Goal: Find specific page/section: Find specific page/section

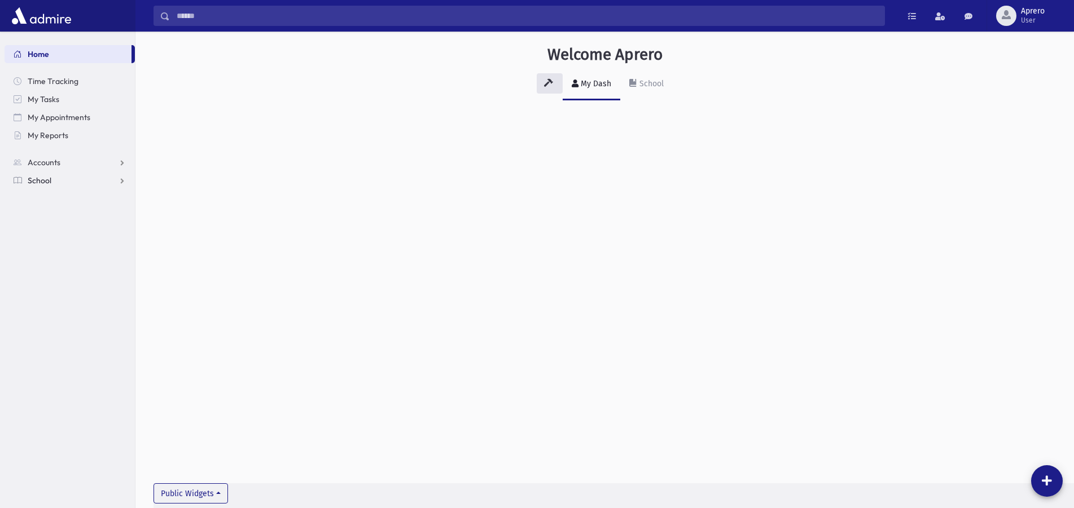
drag, startPoint x: 119, startPoint y: 179, endPoint x: 118, endPoint y: 192, distance: 13.0
click at [118, 179] on link "School" at bounding box center [70, 181] width 130 height 18
click at [76, 197] on link "Students" at bounding box center [70, 199] width 130 height 18
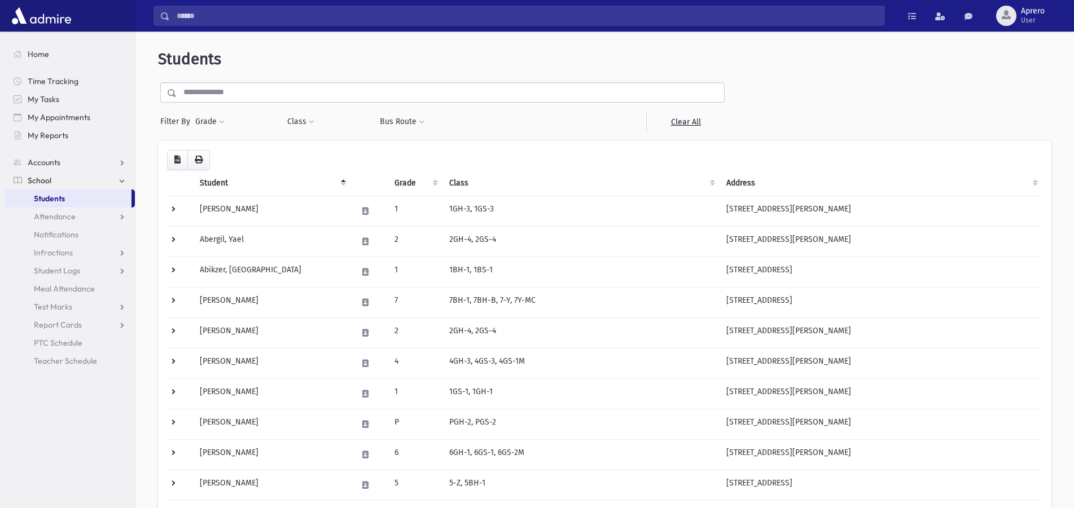
click at [253, 94] on input "text" at bounding box center [450, 92] width 547 height 20
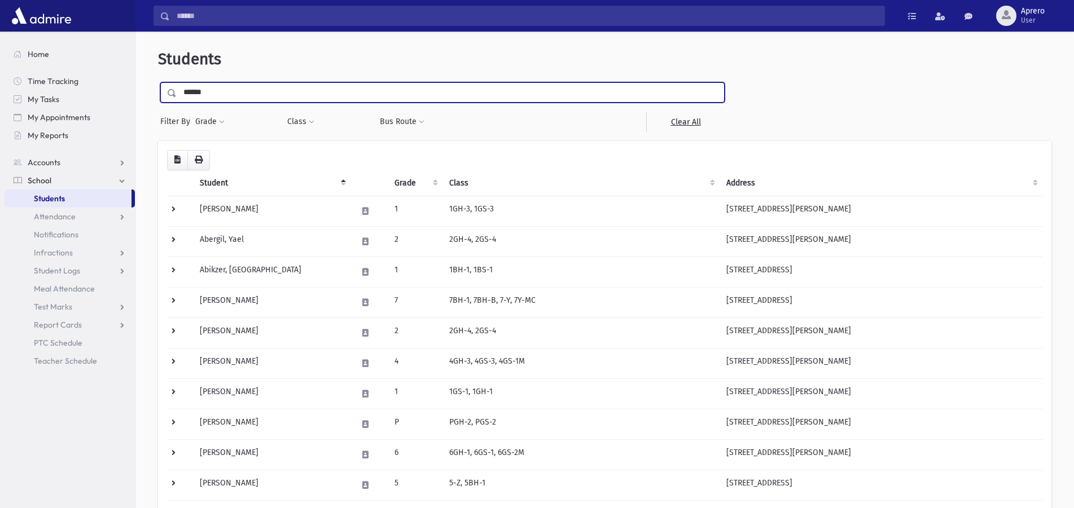
type input "******"
click at [158, 82] on input "submit" at bounding box center [174, 89] width 32 height 15
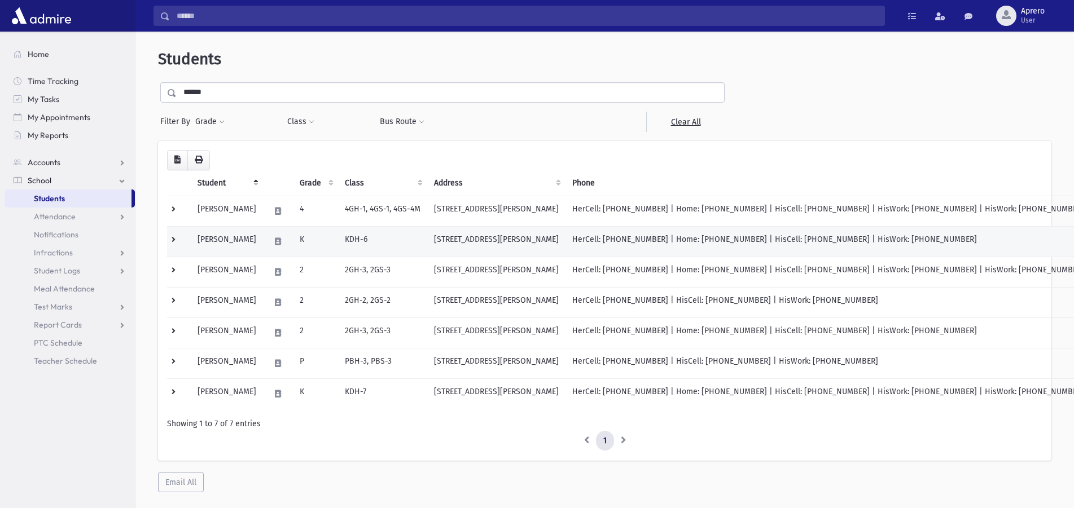
click at [210, 237] on td "[PERSON_NAME]" at bounding box center [227, 241] width 72 height 30
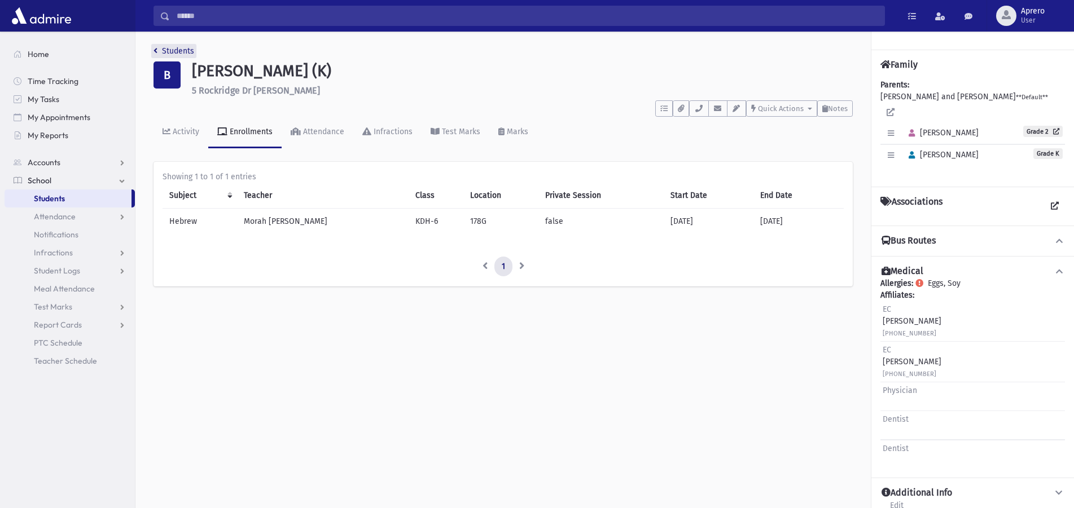
click at [169, 50] on link "Students" at bounding box center [173, 51] width 41 height 10
